Goal: Information Seeking & Learning: Learn about a topic

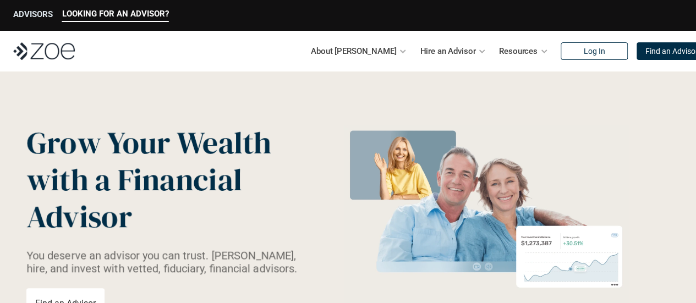
click at [36, 14] on p "ADVISORS" at bounding box center [33, 14] width 40 height 10
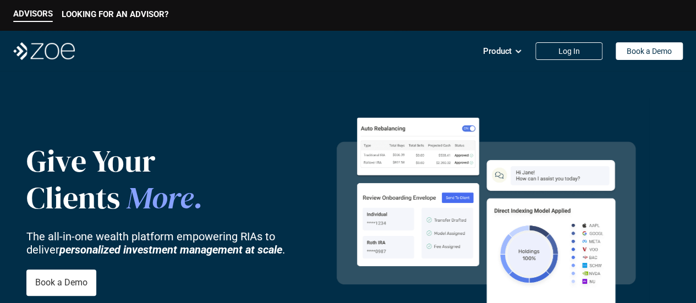
click at [43, 49] on img at bounding box center [44, 51] width 62 height 18
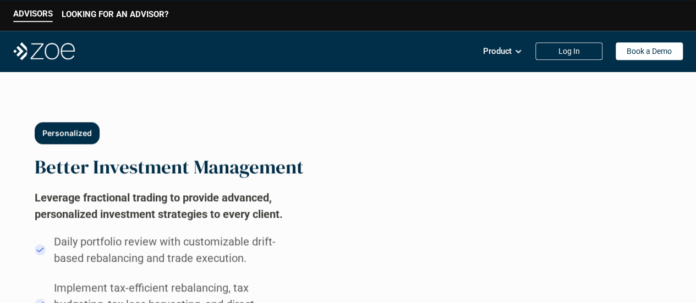
scroll to position [495, 0]
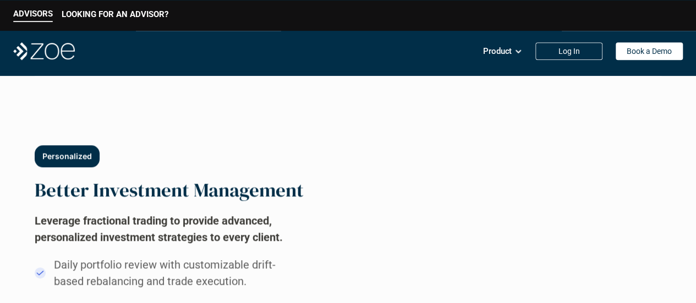
click at [42, 49] on img at bounding box center [44, 51] width 62 height 18
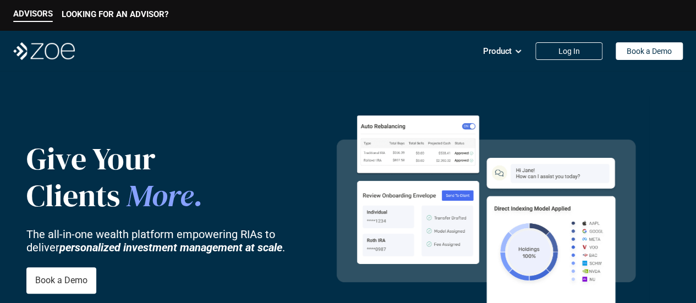
scroll to position [0, 0]
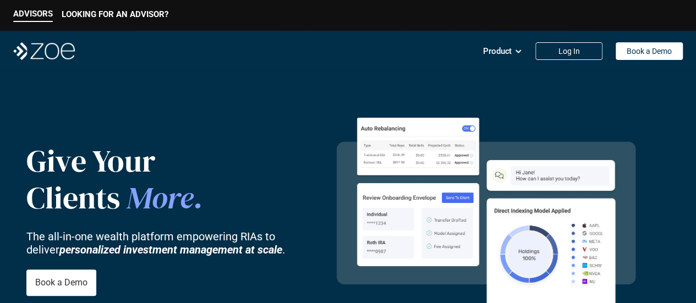
click at [30, 53] on img at bounding box center [44, 51] width 62 height 18
click at [92, 13] on p "LOOKING FOR AN ADVISOR?" at bounding box center [115, 14] width 107 height 10
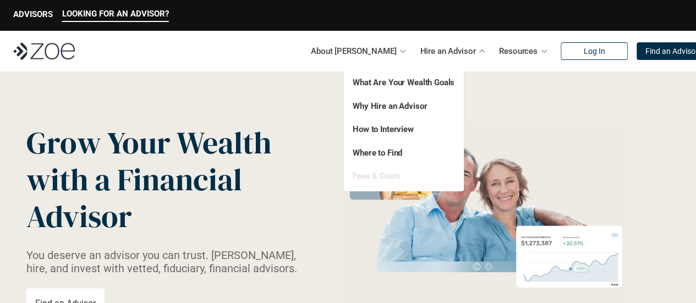
click at [370, 173] on link "Fees & Costs" at bounding box center [376, 176] width 48 height 10
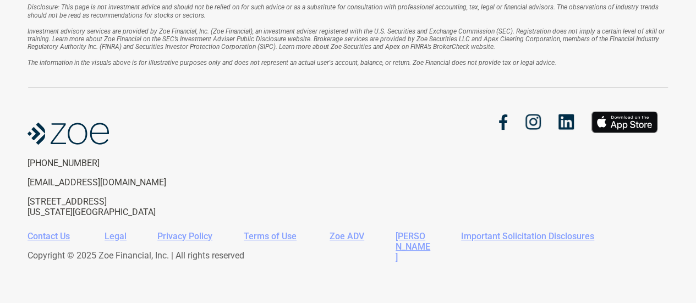
scroll to position [2144, 0]
click at [473, 233] on link "Important Solicitation Disclosures" at bounding box center [527, 235] width 133 height 10
